Goal: Download file/media

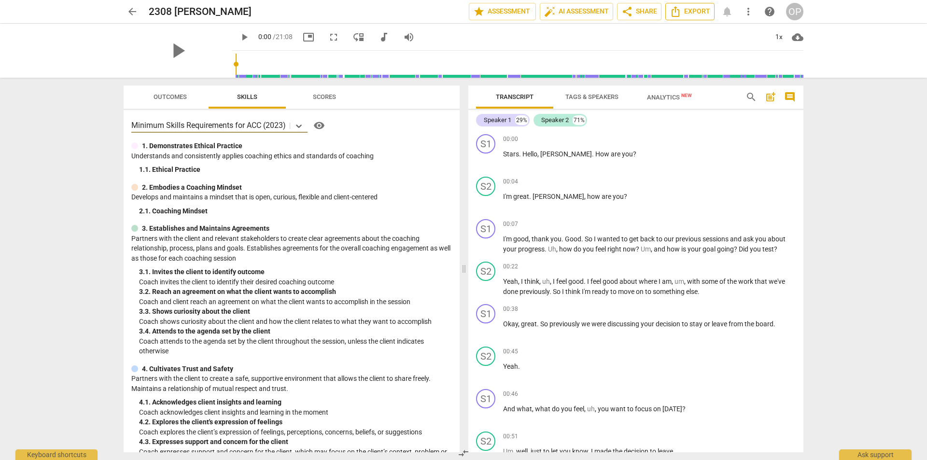
click at [695, 11] on span "Export" at bounding box center [689, 12] width 41 height 12
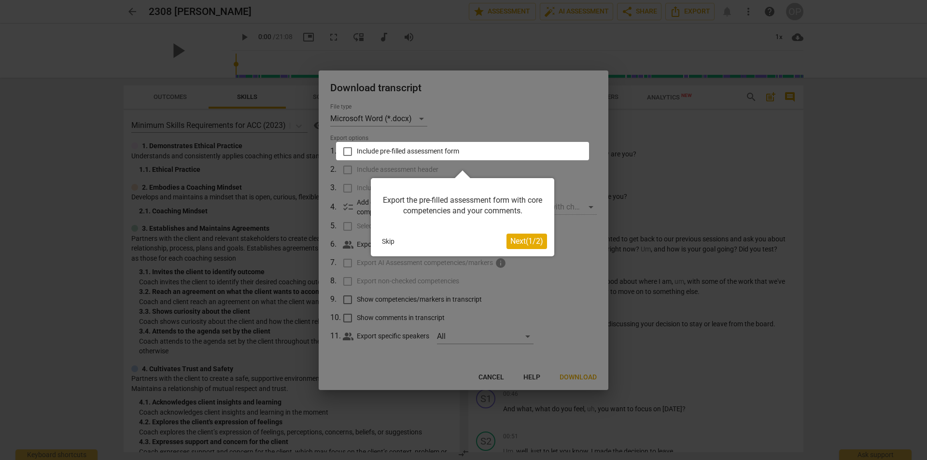
click at [528, 240] on span "Next ( 1 / 2 )" at bounding box center [526, 240] width 33 height 9
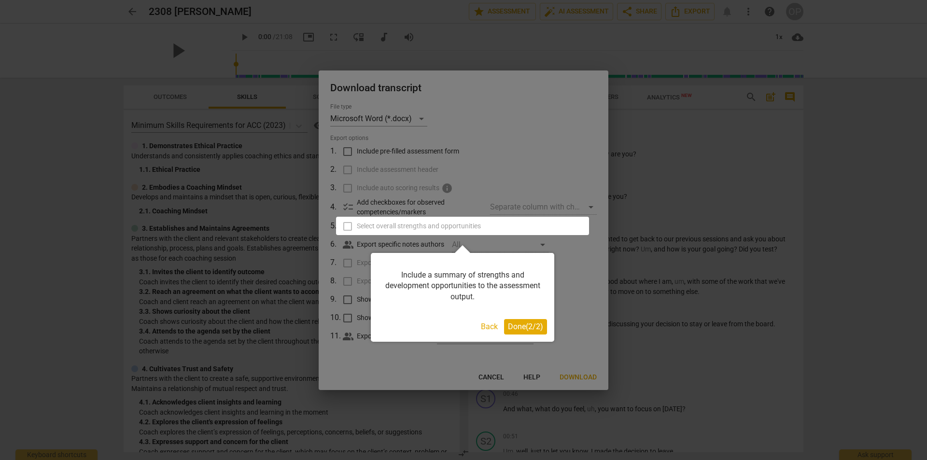
click at [522, 329] on span "Done ( 2 / 2 )" at bounding box center [525, 326] width 35 height 9
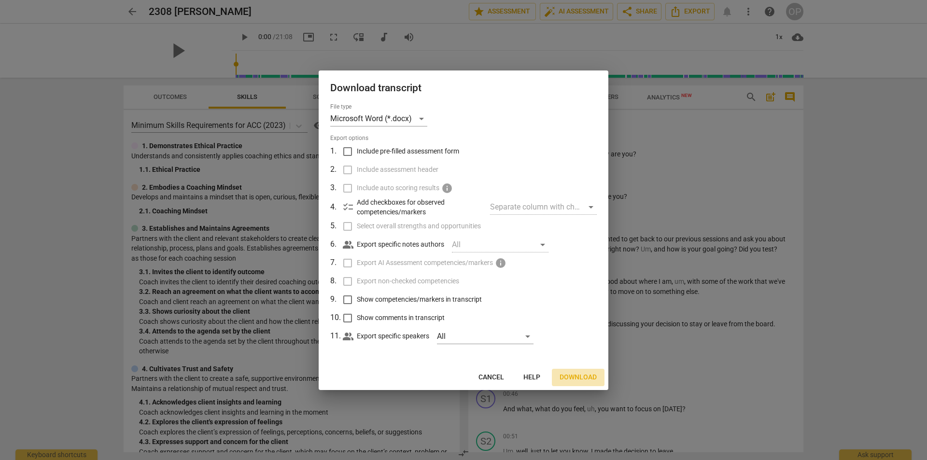
click at [577, 371] on button "Download" at bounding box center [578, 377] width 53 height 17
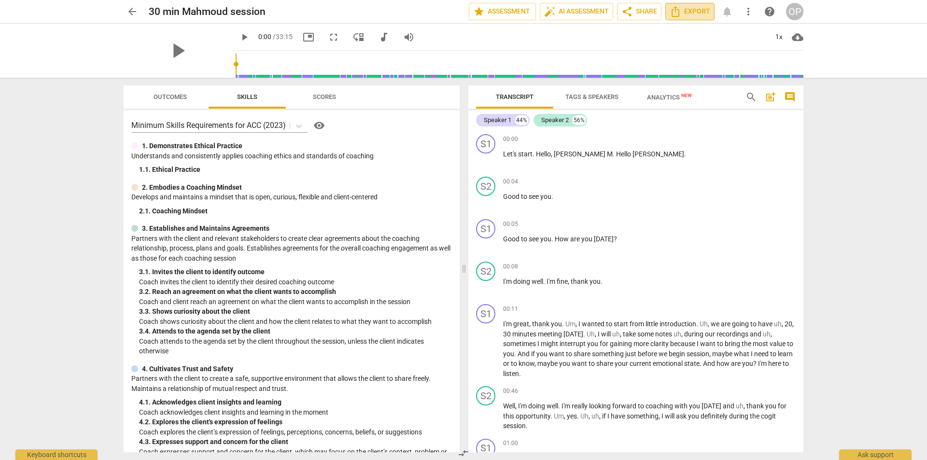
click at [695, 10] on span "Export" at bounding box center [689, 12] width 41 height 12
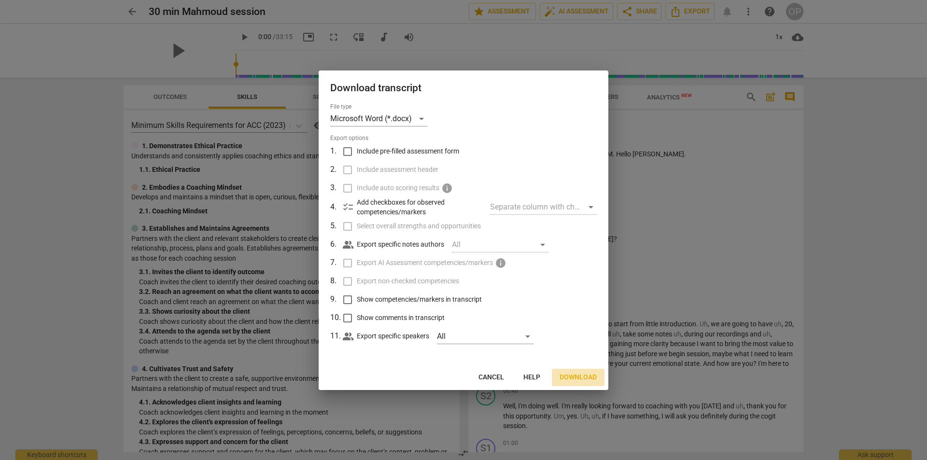
click at [580, 377] on span "Download" at bounding box center [577, 378] width 37 height 10
